Goal: Task Accomplishment & Management: Use online tool/utility

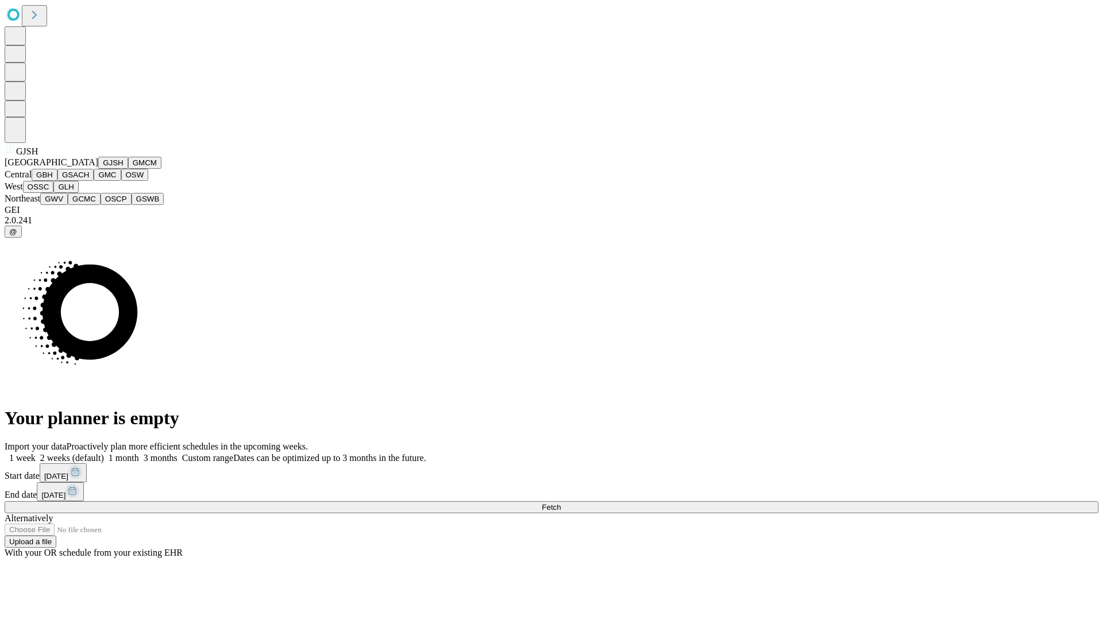
click at [98, 169] on button "GJSH" at bounding box center [113, 163] width 30 height 12
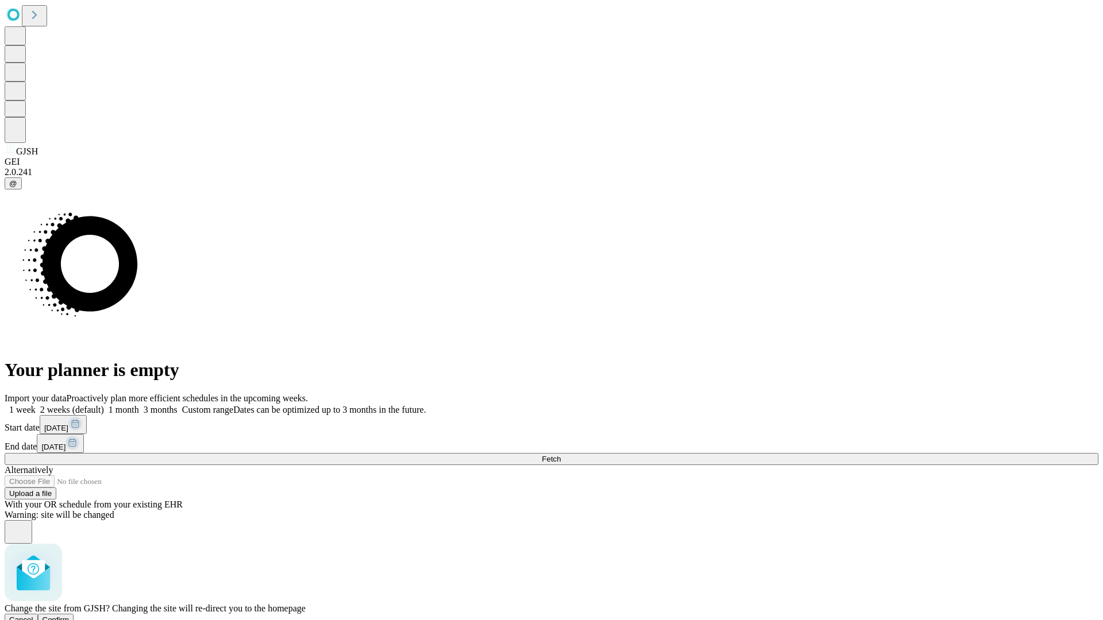
click at [69, 616] on span "Confirm" at bounding box center [56, 620] width 27 height 9
click at [36, 405] on label "1 week" at bounding box center [20, 410] width 31 height 10
click at [561, 455] on span "Fetch" at bounding box center [551, 459] width 19 height 9
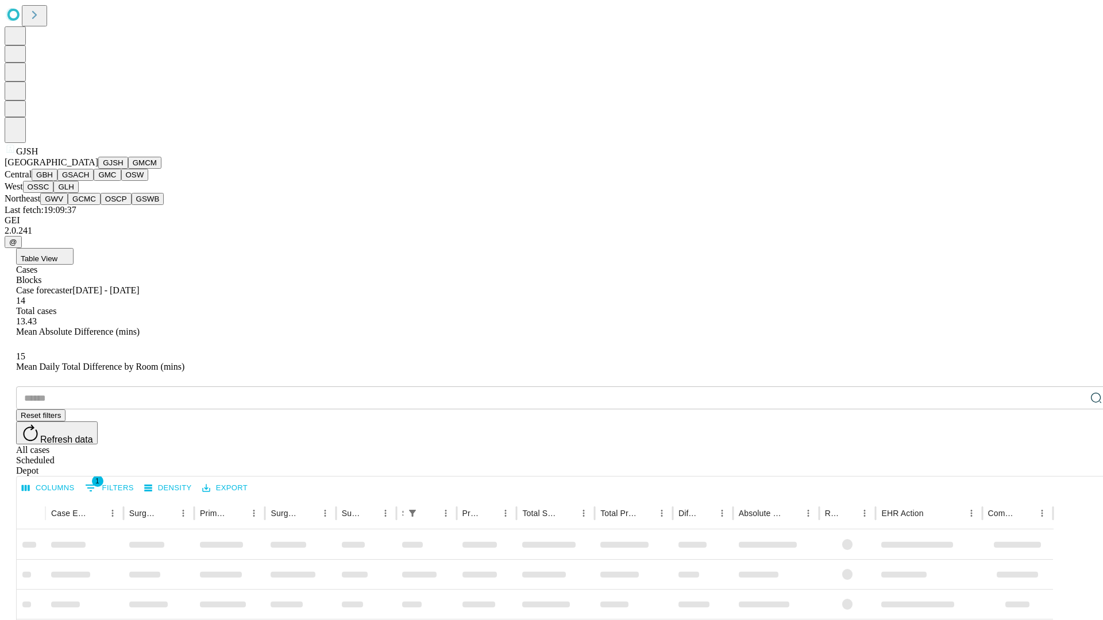
click at [128, 169] on button "GMCM" at bounding box center [144, 163] width 33 height 12
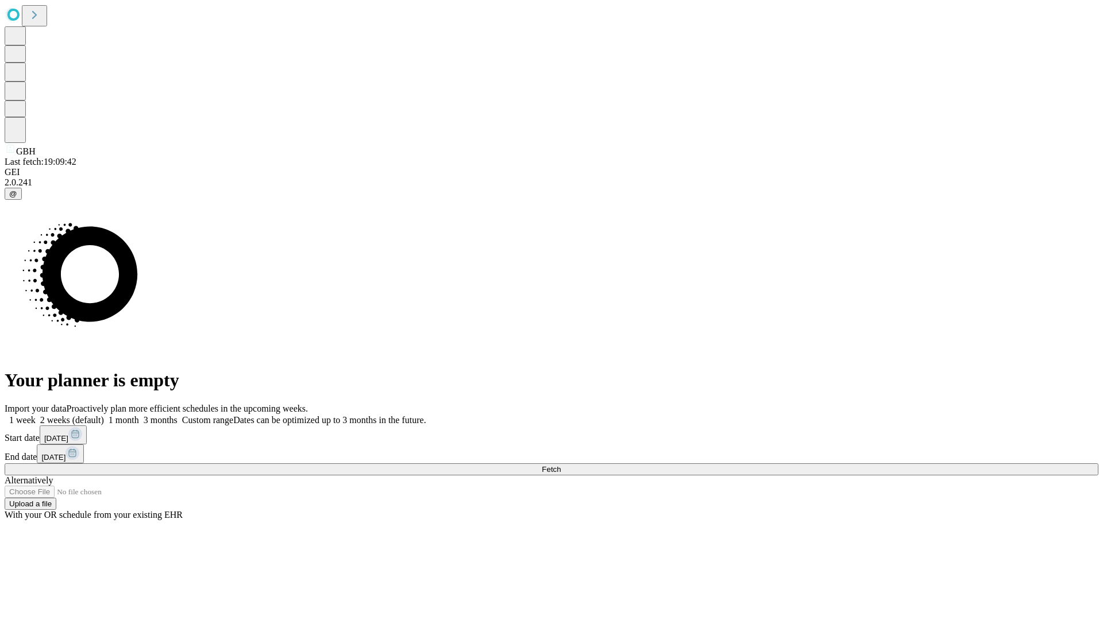
click at [561, 465] on span "Fetch" at bounding box center [551, 469] width 19 height 9
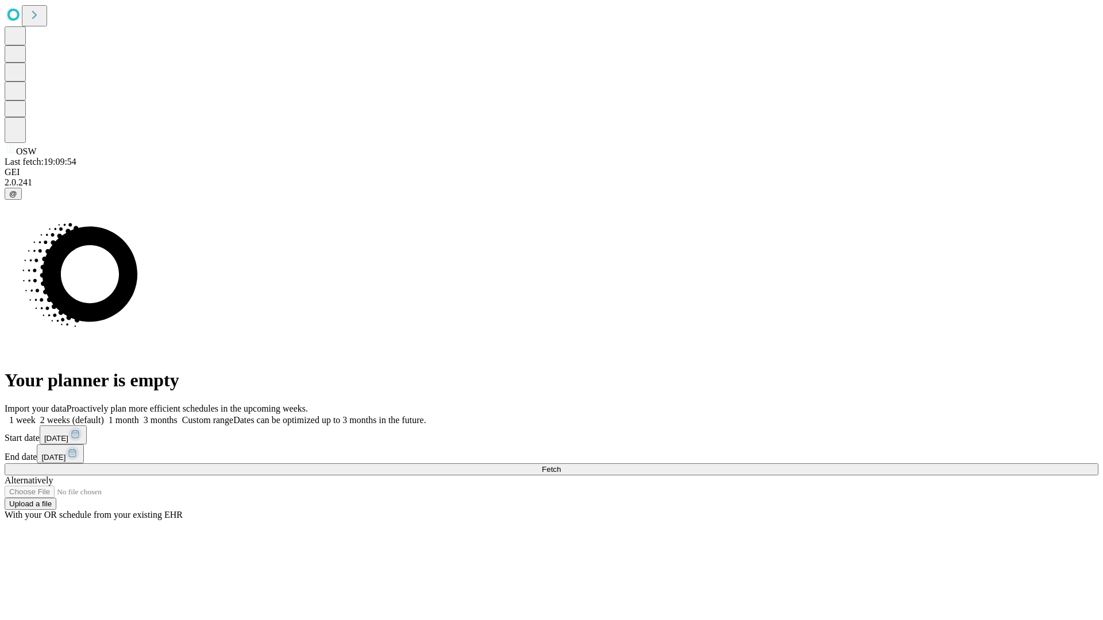
click at [36, 415] on label "1 week" at bounding box center [20, 420] width 31 height 10
click at [561, 465] on span "Fetch" at bounding box center [551, 469] width 19 height 9
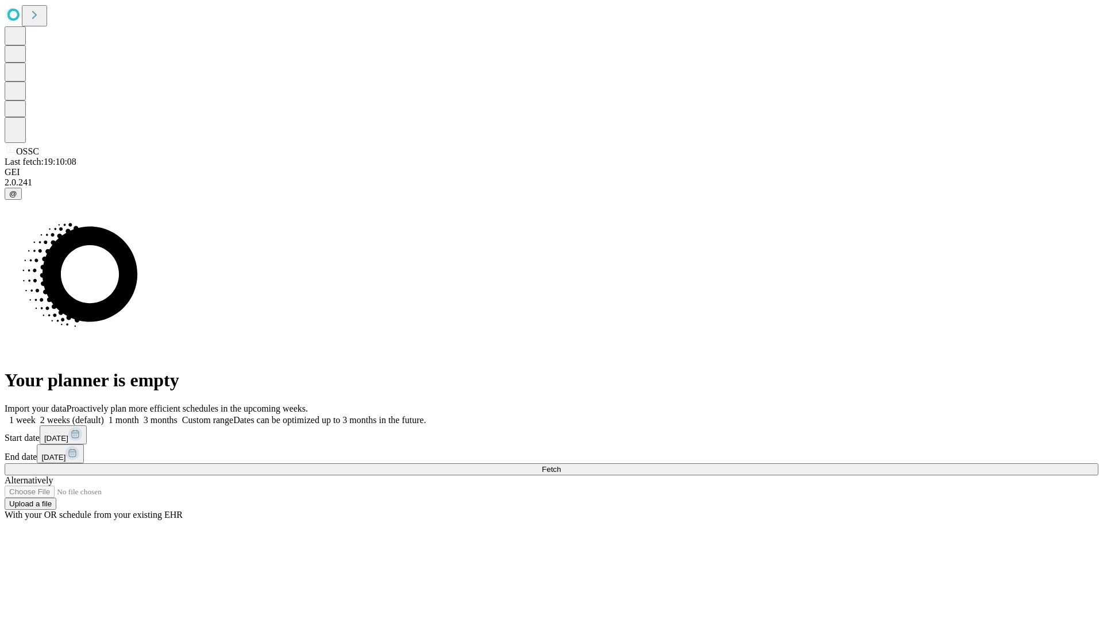
click at [36, 415] on label "1 week" at bounding box center [20, 420] width 31 height 10
click at [561, 465] on span "Fetch" at bounding box center [551, 469] width 19 height 9
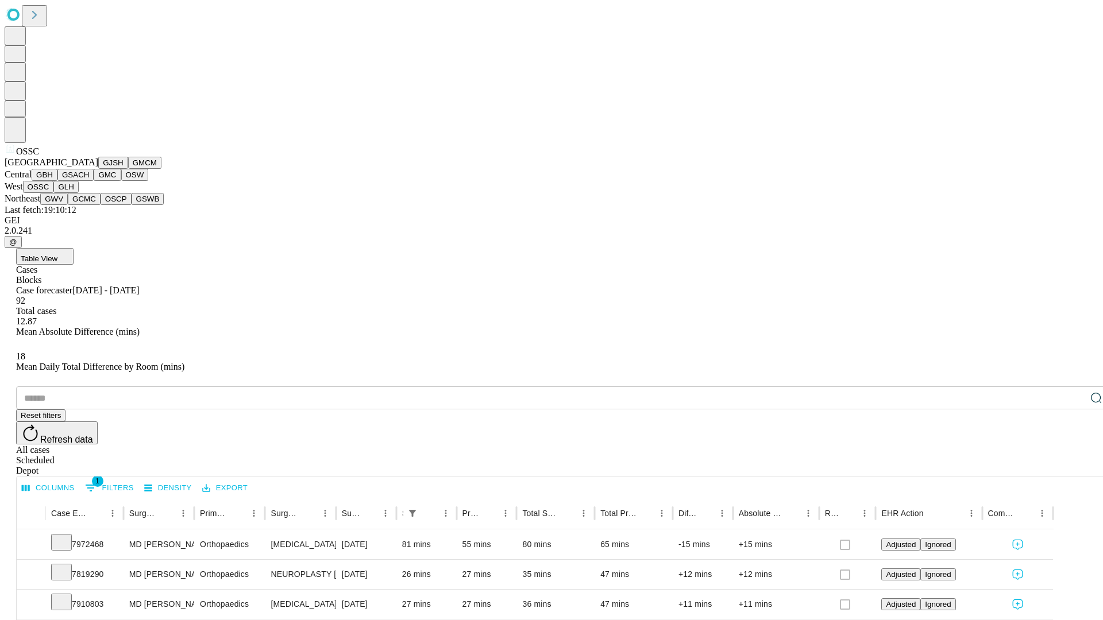
click at [78, 193] on button "GLH" at bounding box center [65, 187] width 25 height 12
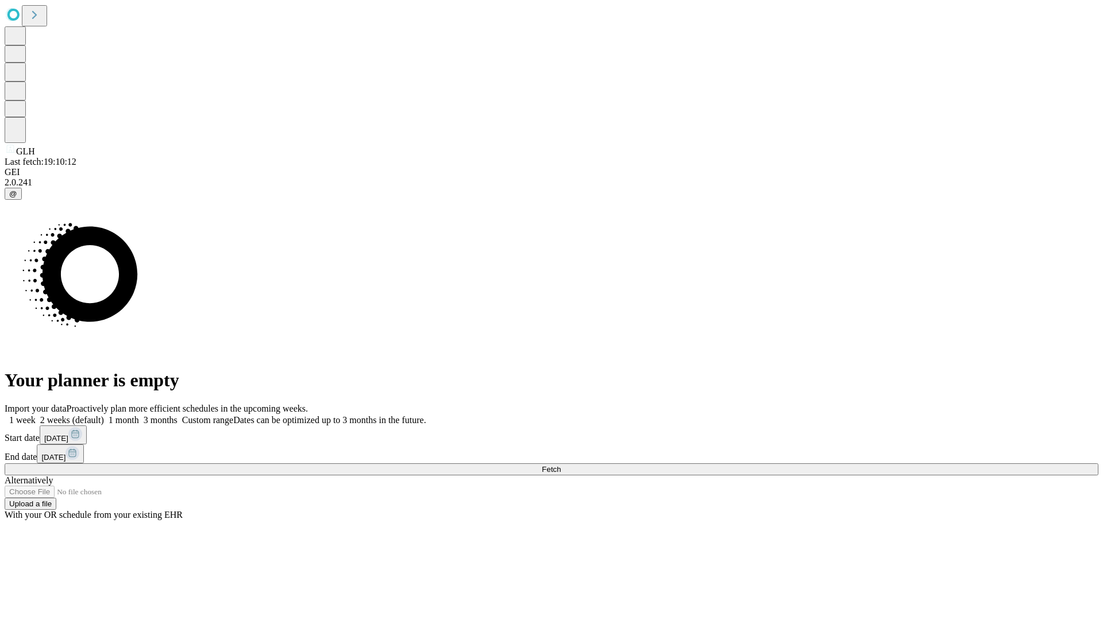
click at [36, 415] on label "1 week" at bounding box center [20, 420] width 31 height 10
click at [561, 465] on span "Fetch" at bounding box center [551, 469] width 19 height 9
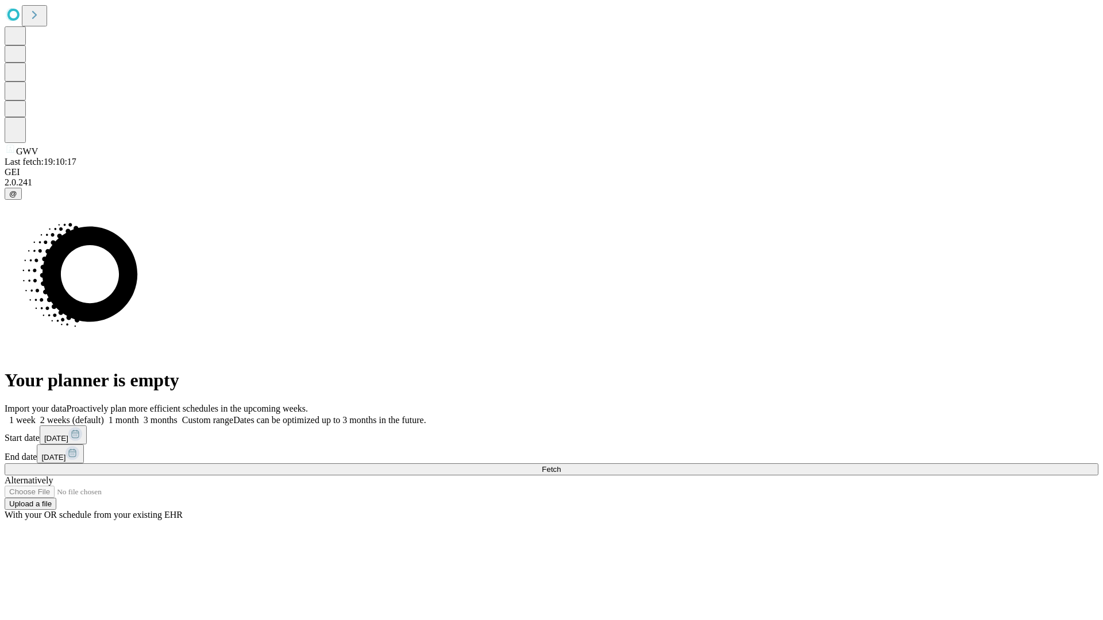
click at [36, 415] on label "1 week" at bounding box center [20, 420] width 31 height 10
click at [561, 465] on span "Fetch" at bounding box center [551, 469] width 19 height 9
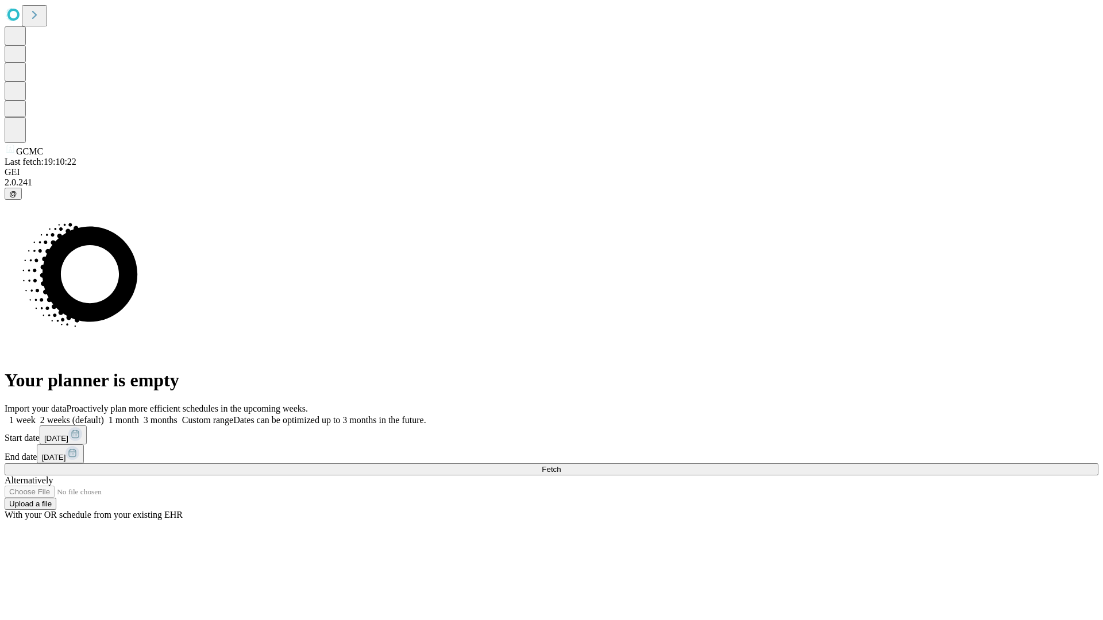
click at [561, 465] on span "Fetch" at bounding box center [551, 469] width 19 height 9
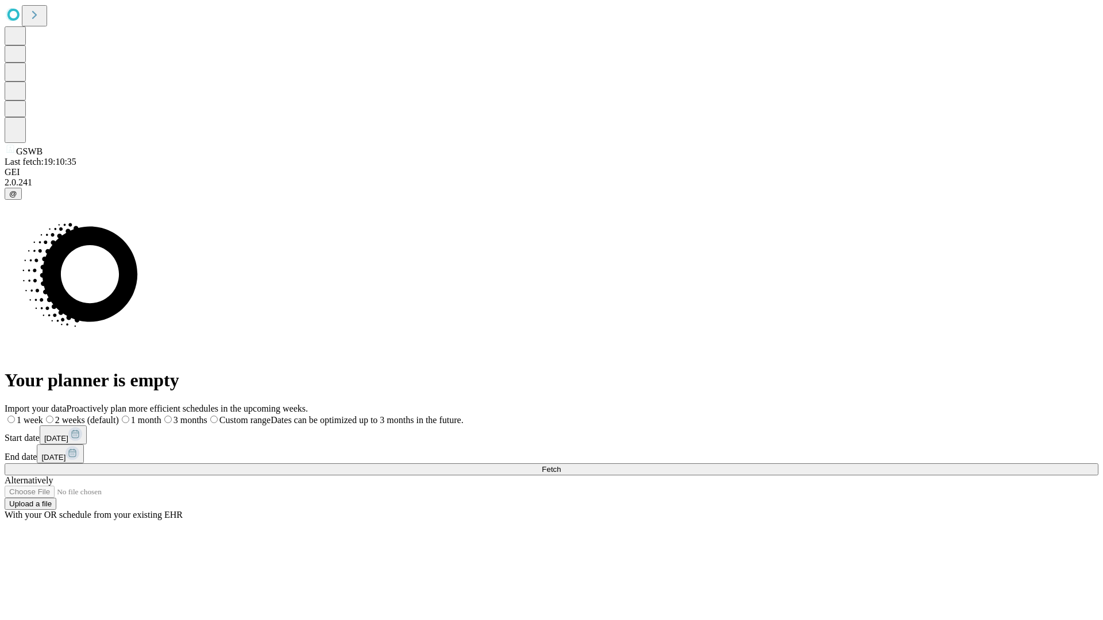
click at [43, 415] on label "1 week" at bounding box center [24, 420] width 38 height 10
click at [561, 465] on span "Fetch" at bounding box center [551, 469] width 19 height 9
